Goal: Find specific page/section: Locate a particular part of the current website

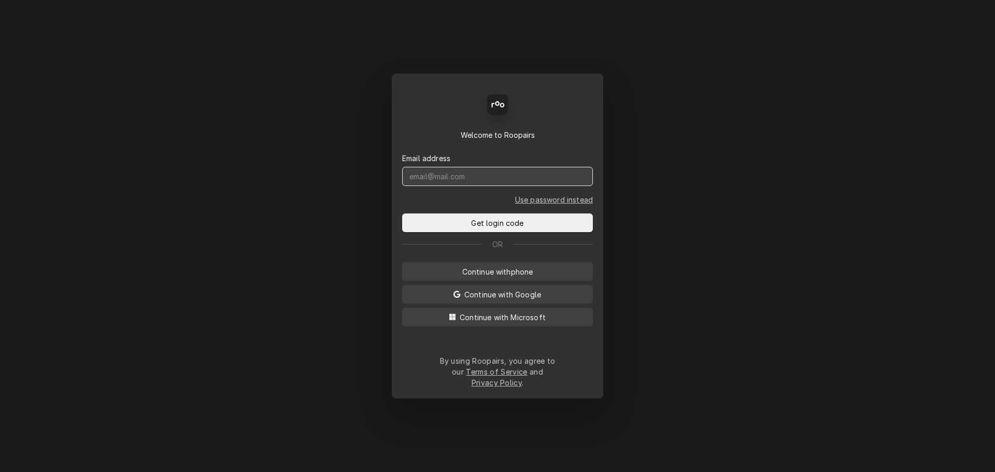
drag, startPoint x: 462, startPoint y: 185, endPoint x: 301, endPoint y: 180, distance: 161.3
click at [461, 185] on input "Dynamic Content Wrapper" at bounding box center [497, 176] width 191 height 19
type input "chad@sodelventures.com"
click at [402, 214] on button "Get login code" at bounding box center [497, 223] width 191 height 19
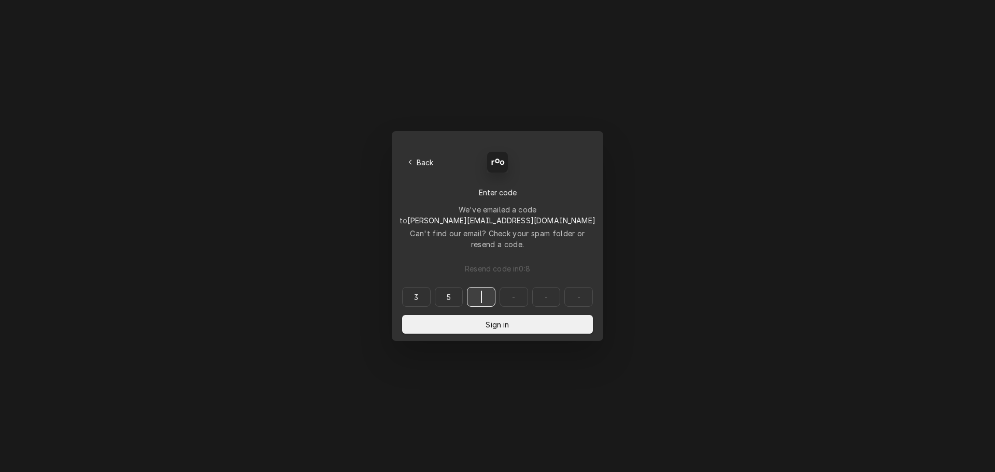
click at [420, 287] on input "35" at bounding box center [497, 297] width 191 height 20
type input "350976"
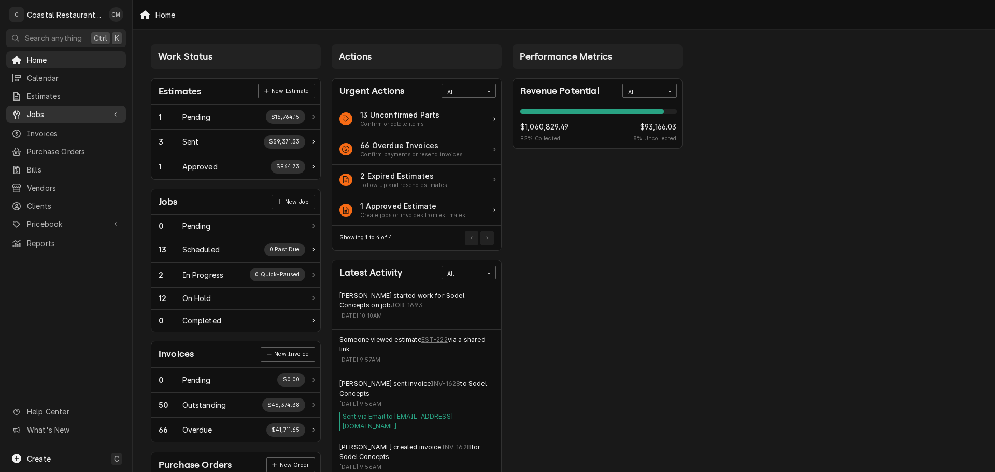
click at [45, 109] on span "Jobs" at bounding box center [66, 114] width 78 height 11
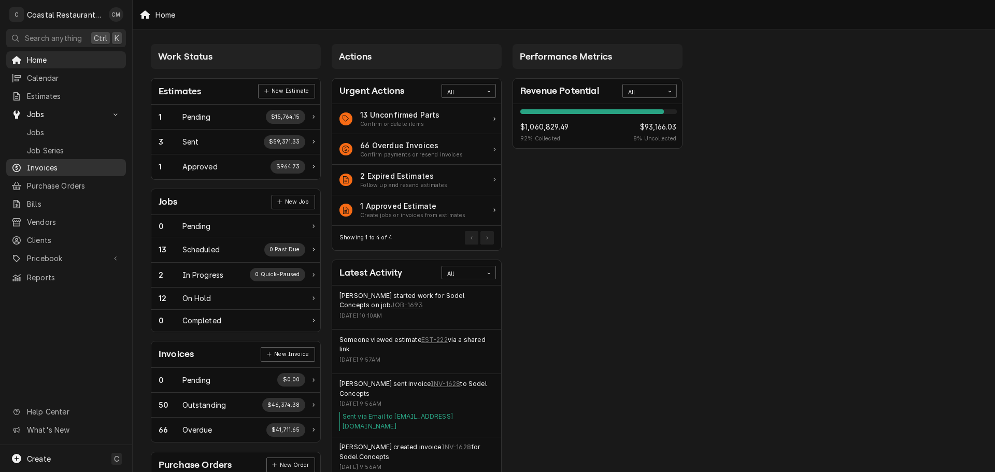
click at [40, 162] on span "Invoices" at bounding box center [74, 167] width 94 height 11
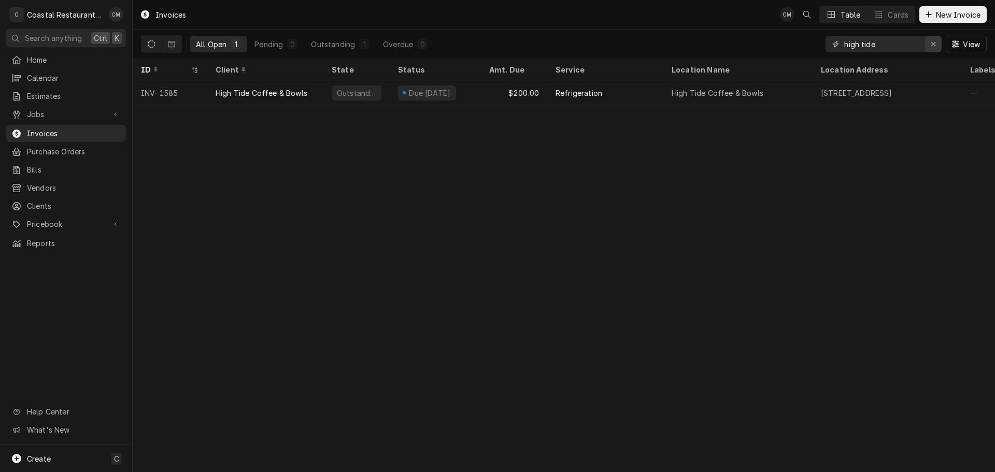
click at [933, 41] on icon "Erase input" at bounding box center [934, 43] width 6 height 7
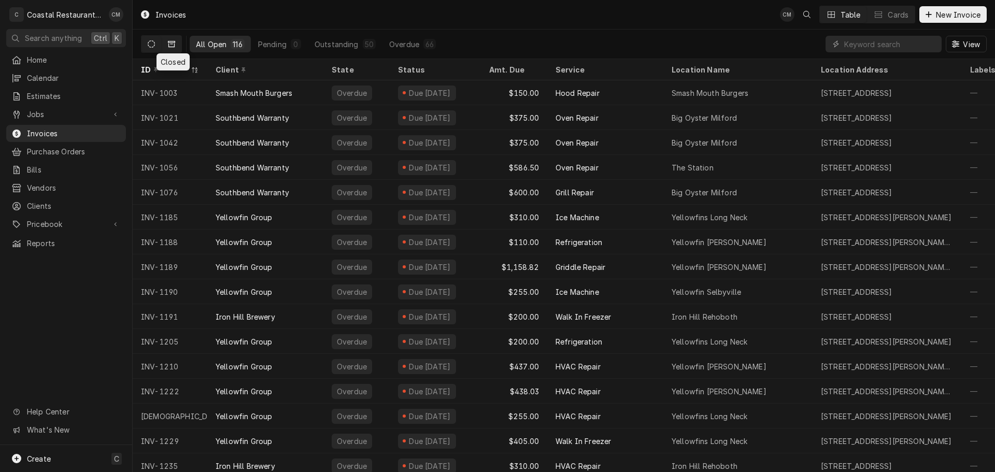
click at [176, 47] on button "Dynamic Content Wrapper" at bounding box center [172, 44] width 20 height 17
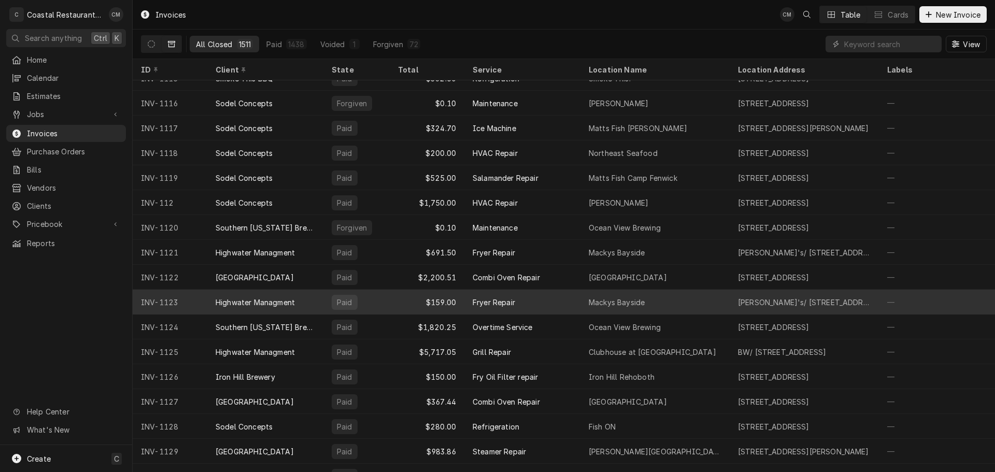
scroll to position [3176, 0]
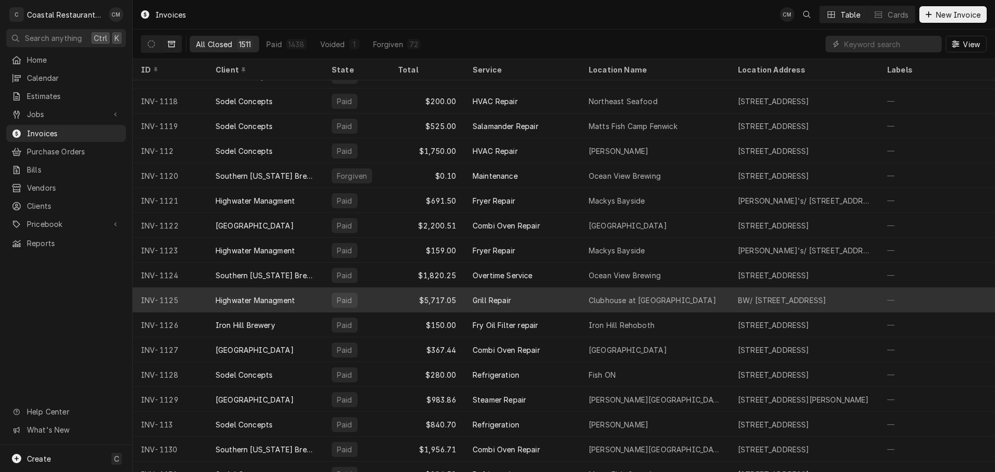
click at [390, 300] on div "$5,717.05" at bounding box center [427, 300] width 75 height 25
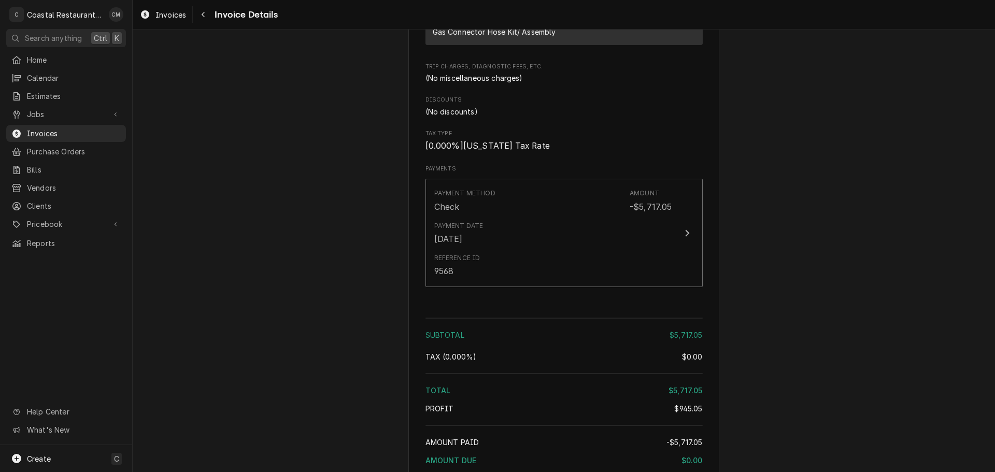
scroll to position [1326, 0]
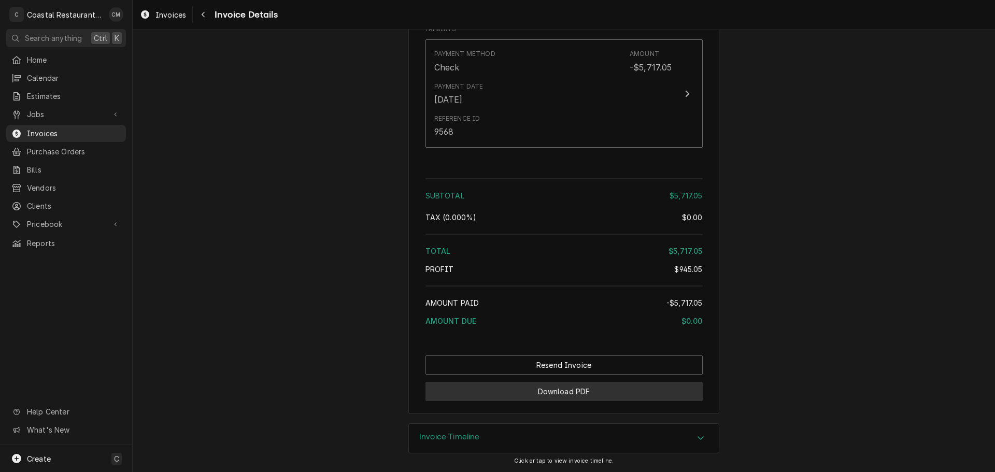
click at [546, 388] on button "Download PDF" at bounding box center [564, 391] width 277 height 19
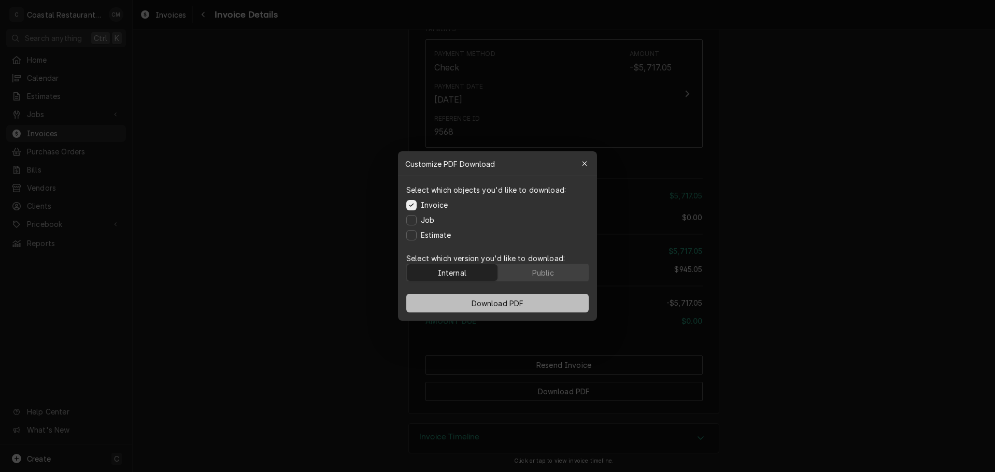
click at [511, 305] on span "Download PDF" at bounding box center [498, 303] width 56 height 11
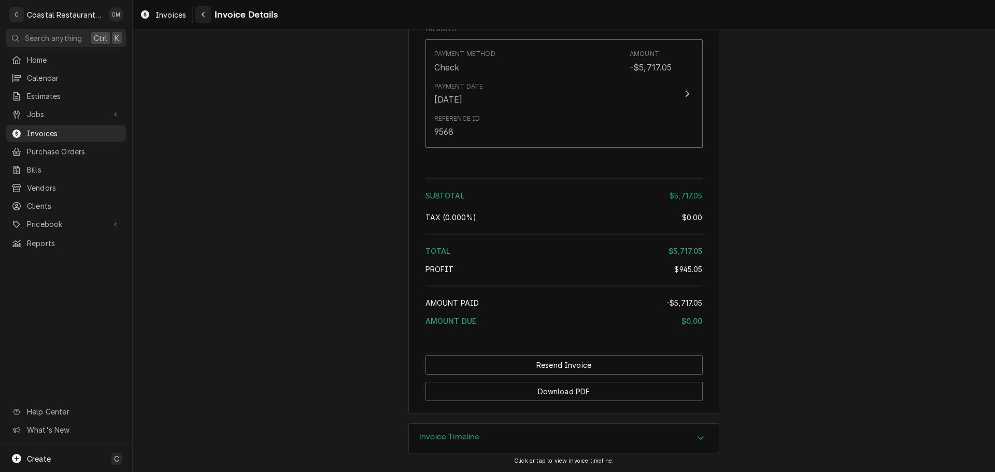
click at [199, 10] on div "Navigate back" at bounding box center [203, 14] width 10 height 10
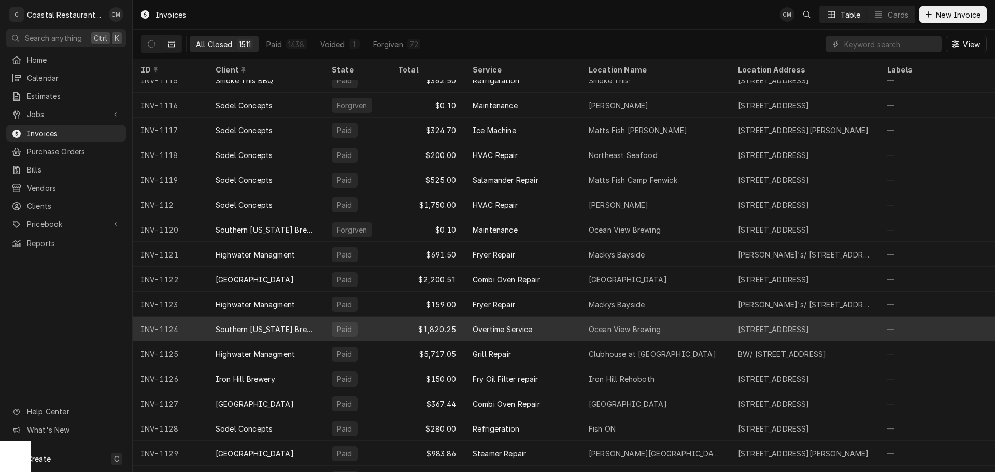
scroll to position [3247, 0]
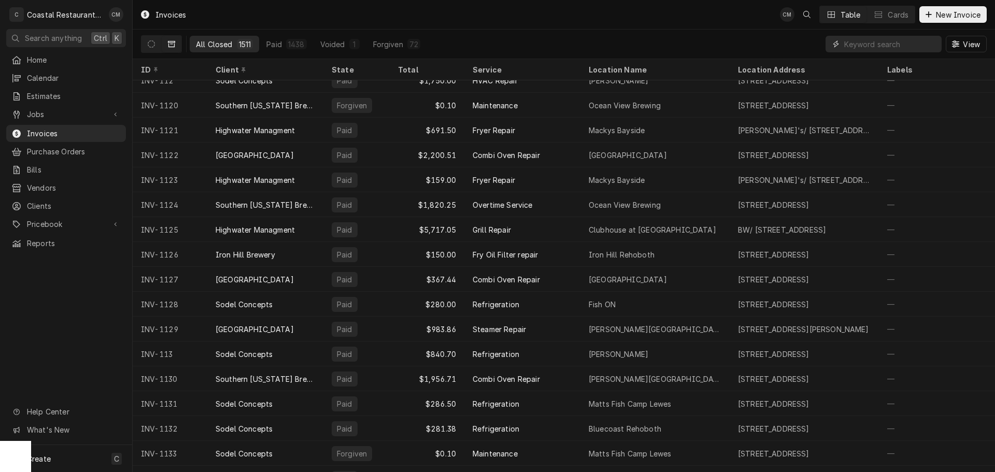
click at [885, 42] on input "Dynamic Content Wrapper" at bounding box center [890, 44] width 92 height 17
click at [149, 45] on icon "Dynamic Content Wrapper" at bounding box center [151, 43] width 7 height 7
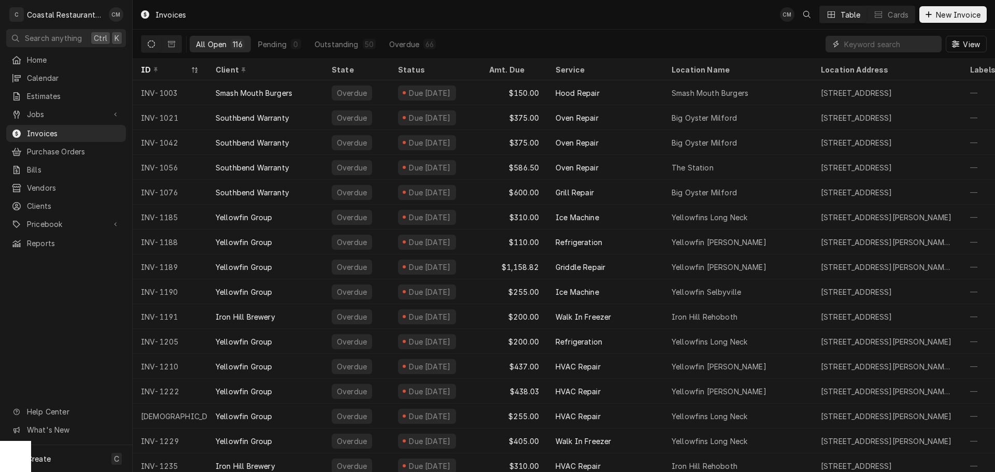
click at [892, 45] on input "Dynamic Content Wrapper" at bounding box center [890, 44] width 92 height 17
type input "o"
type input "iron hill"
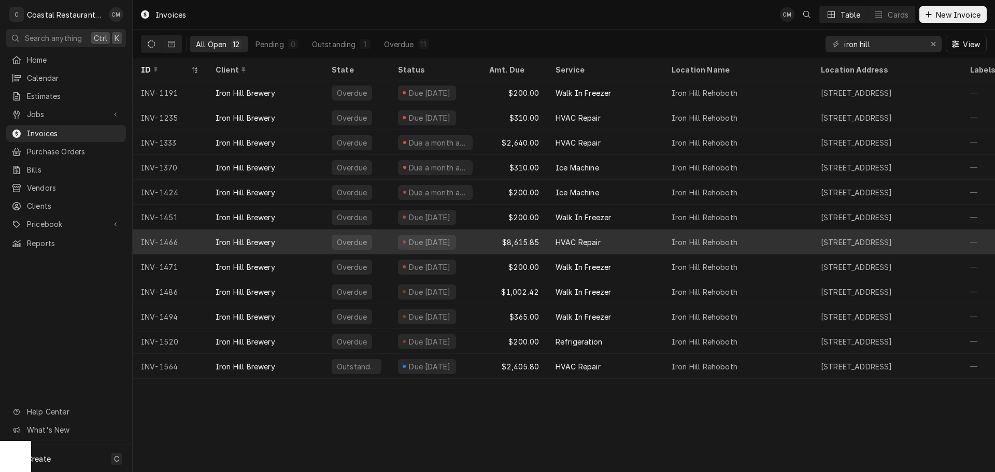
click at [475, 244] on div "Due [DATE]" at bounding box center [435, 242] width 91 height 25
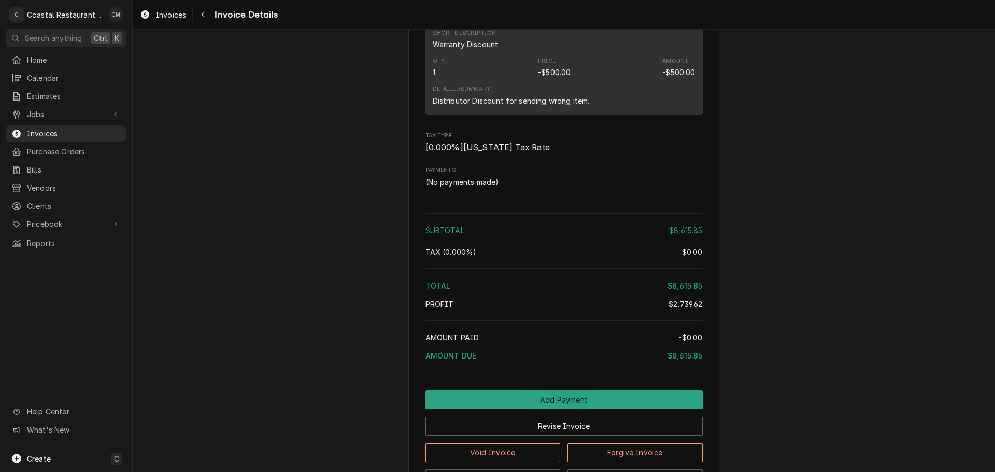
scroll to position [2495, 0]
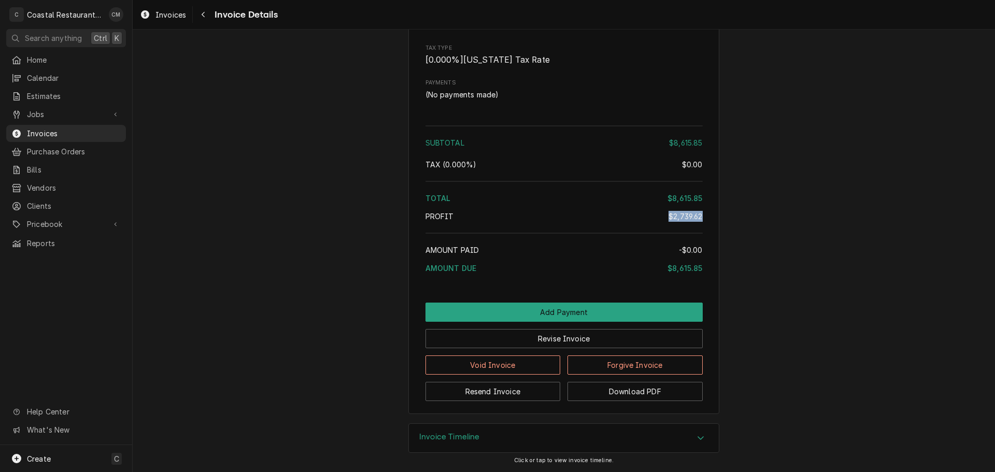
drag, startPoint x: 663, startPoint y: 217, endPoint x: 705, endPoint y: 220, distance: 41.6
